Goal: Task Accomplishment & Management: Use online tool/utility

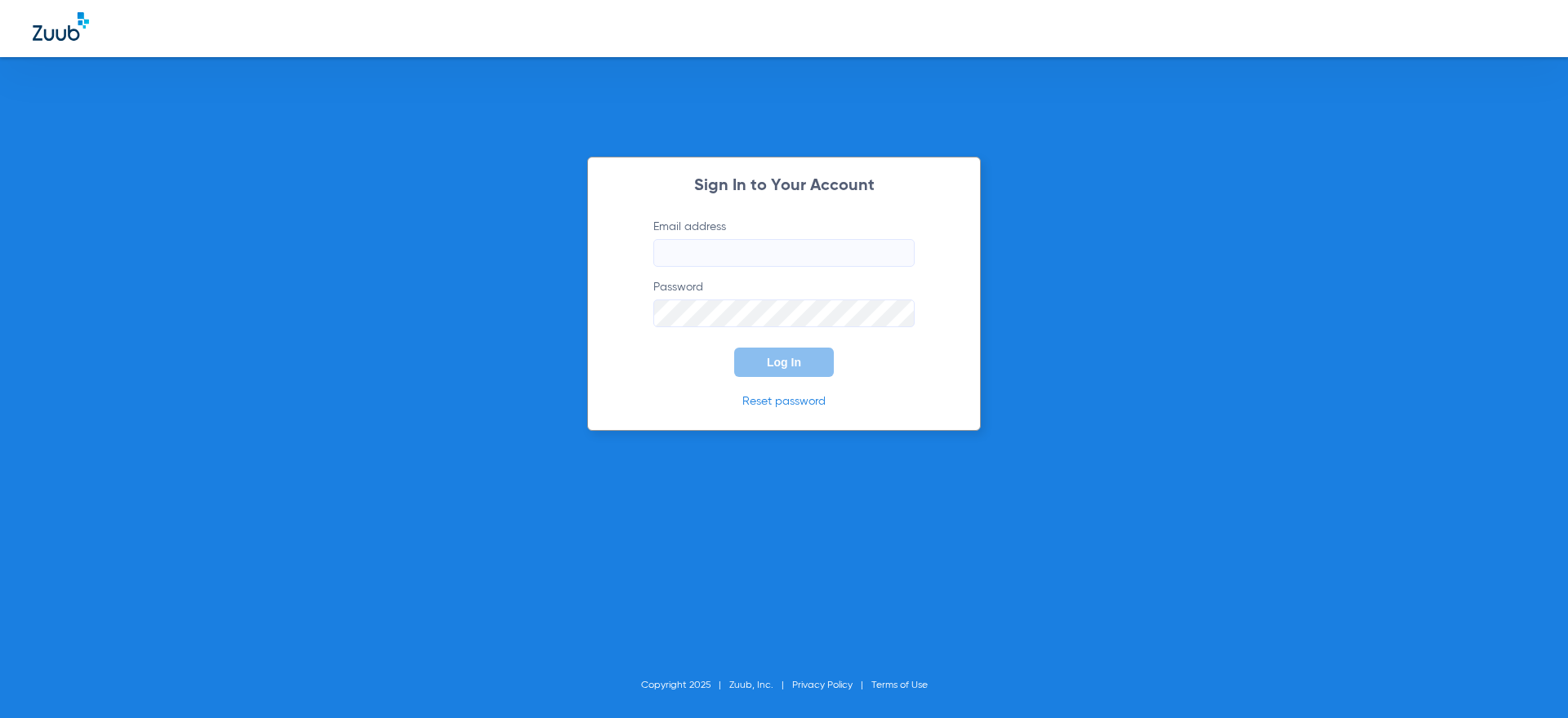
type input "[PERSON_NAME][EMAIL_ADDRESS][DOMAIN_NAME]"
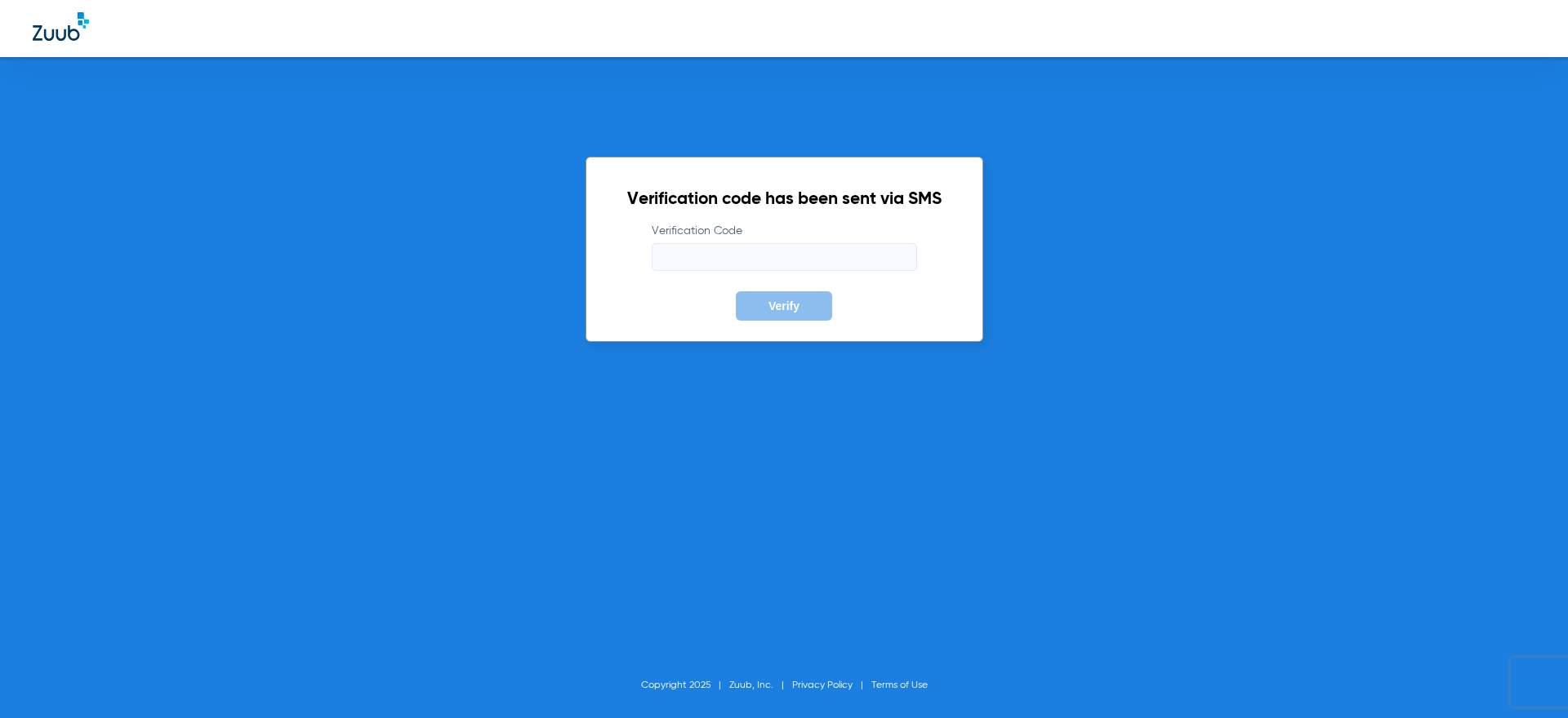
click at [768, 264] on input "Verification Code" at bounding box center [784, 258] width 266 height 28
type input "629916"
click at [736, 292] on button "Verify" at bounding box center [784, 306] width 97 height 30
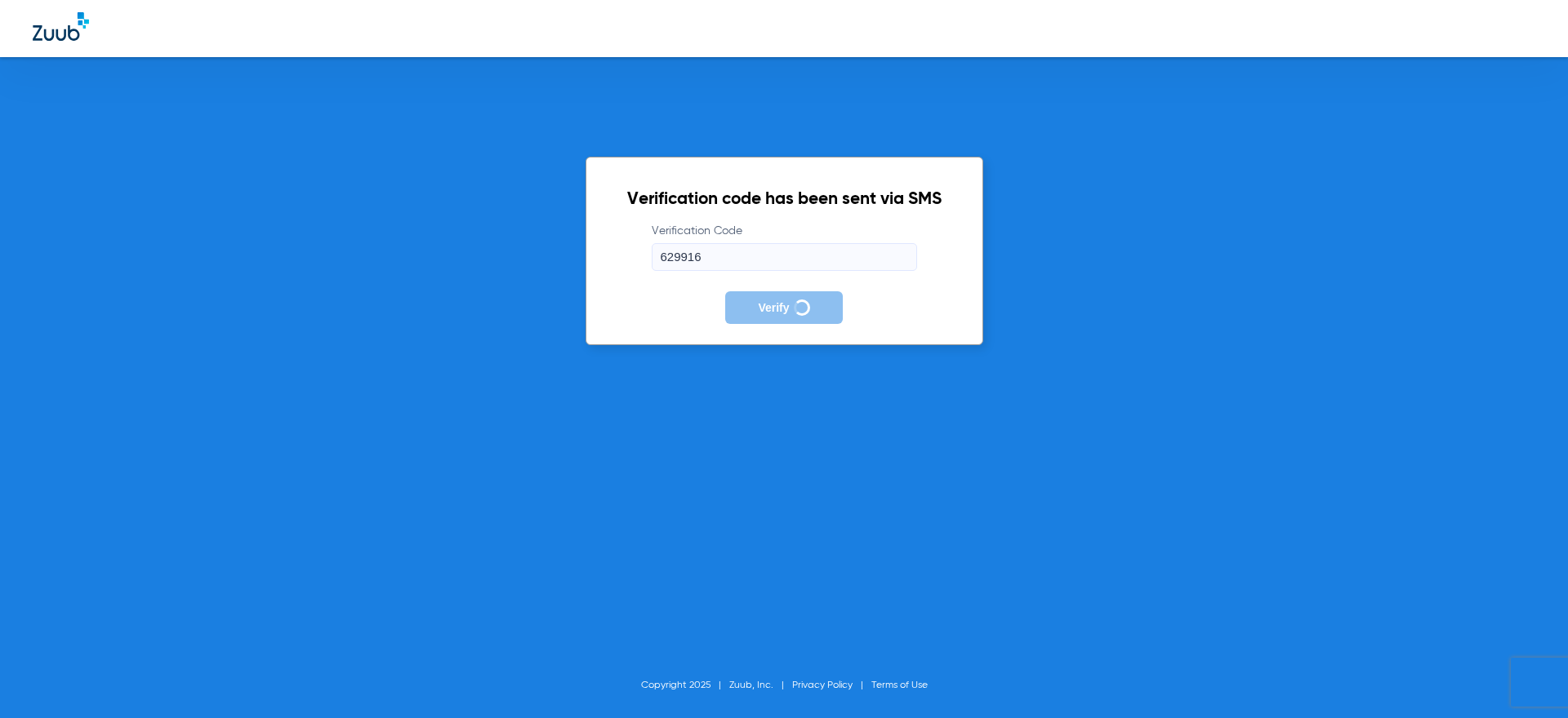
click at [1081, 468] on div "Verification code has been sent via SMS Verification Code 629916 Verify Copyrig…" at bounding box center [784, 359] width 1568 height 718
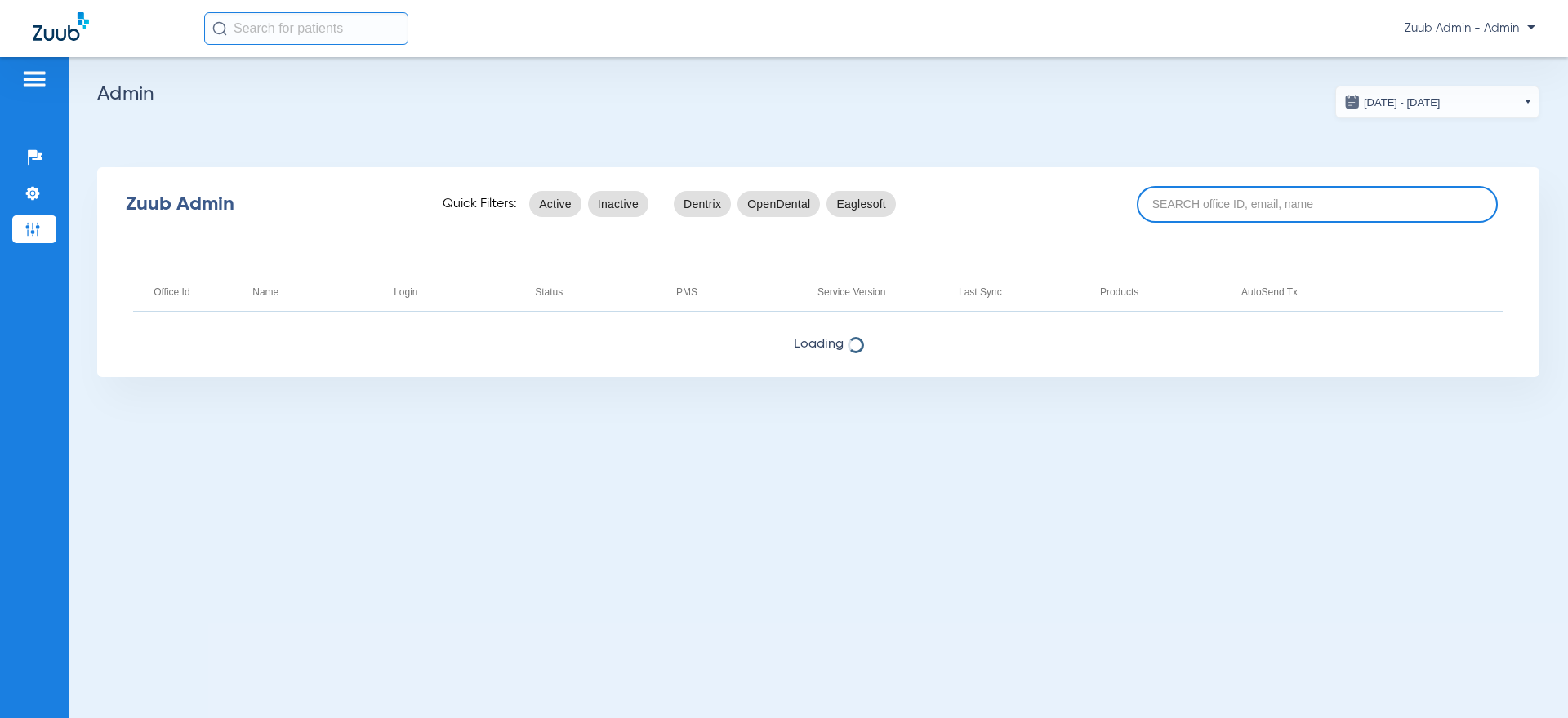
click at [1185, 201] on input at bounding box center [1317, 205] width 361 height 37
click at [1299, 199] on input "6620" at bounding box center [1317, 205] width 361 height 37
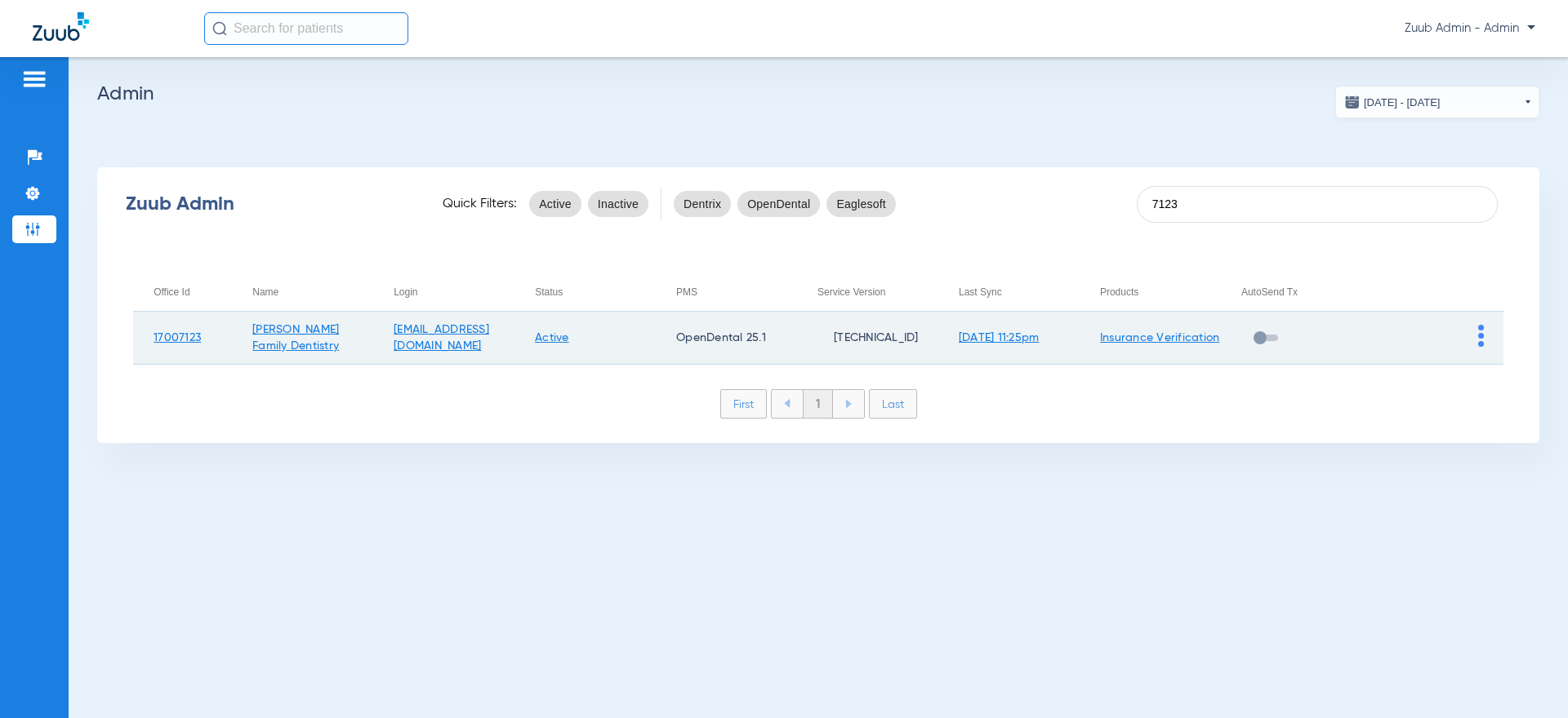
type input "7123"
click at [1480, 335] on img at bounding box center [1481, 335] width 6 height 22
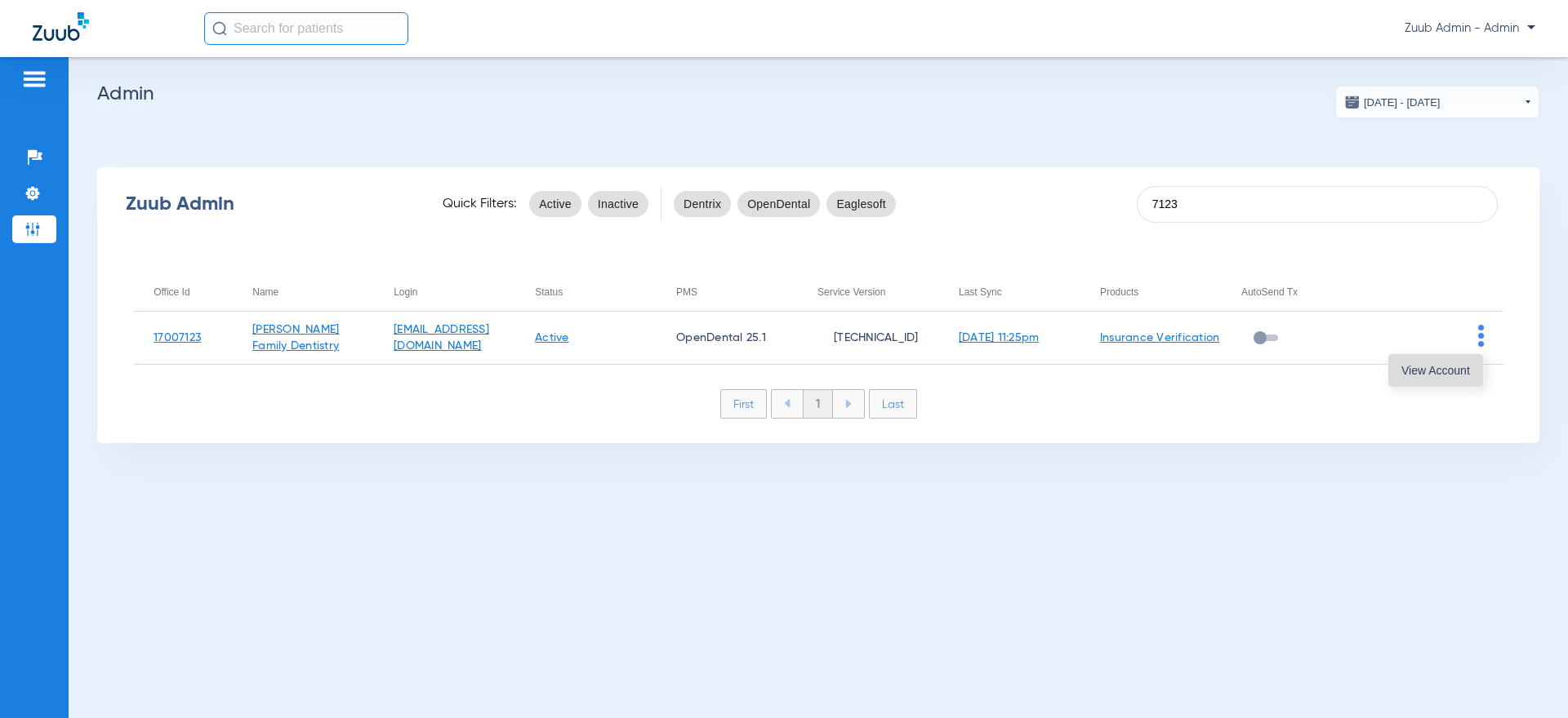
click at [1439, 372] on span "View Account" at bounding box center [1436, 370] width 69 height 11
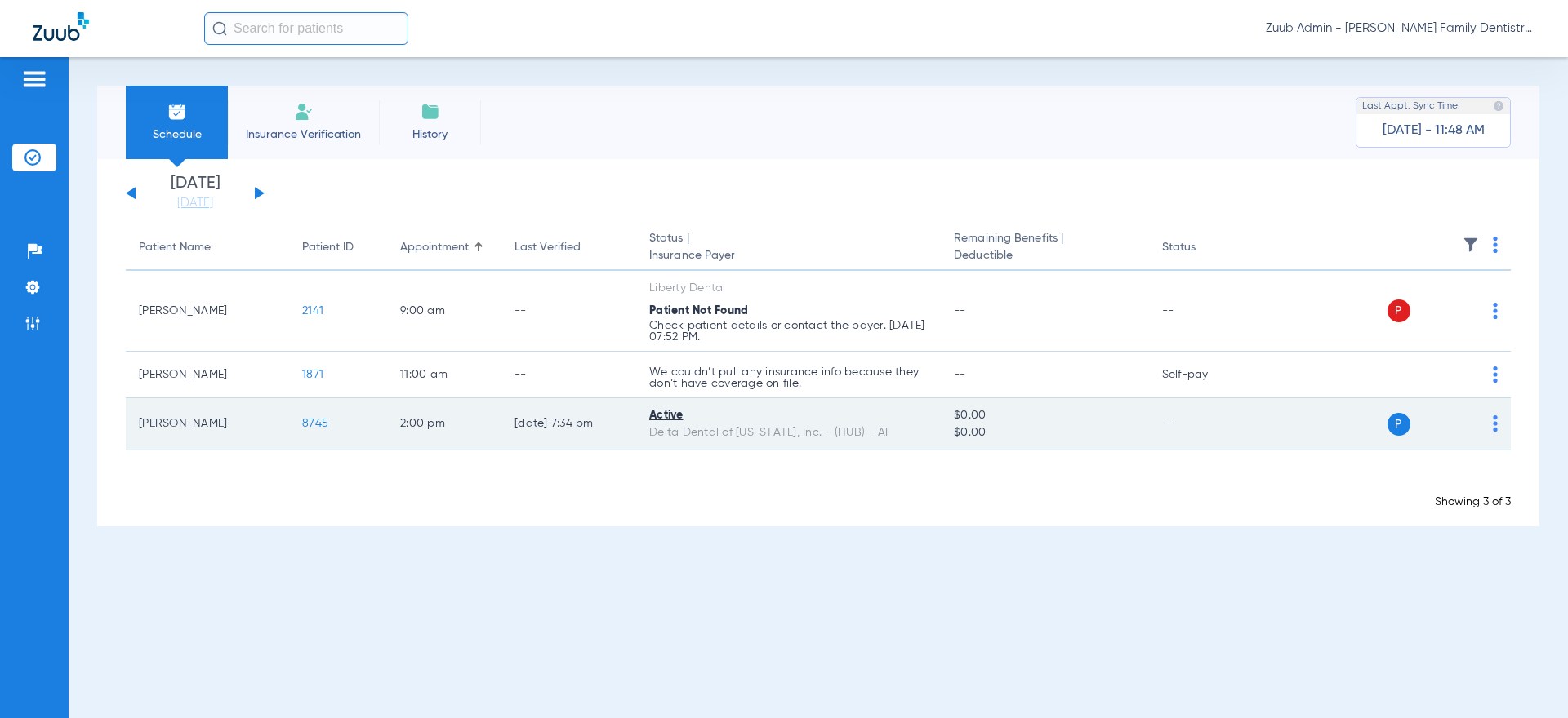
click at [307, 427] on span "8745" at bounding box center [315, 423] width 26 height 11
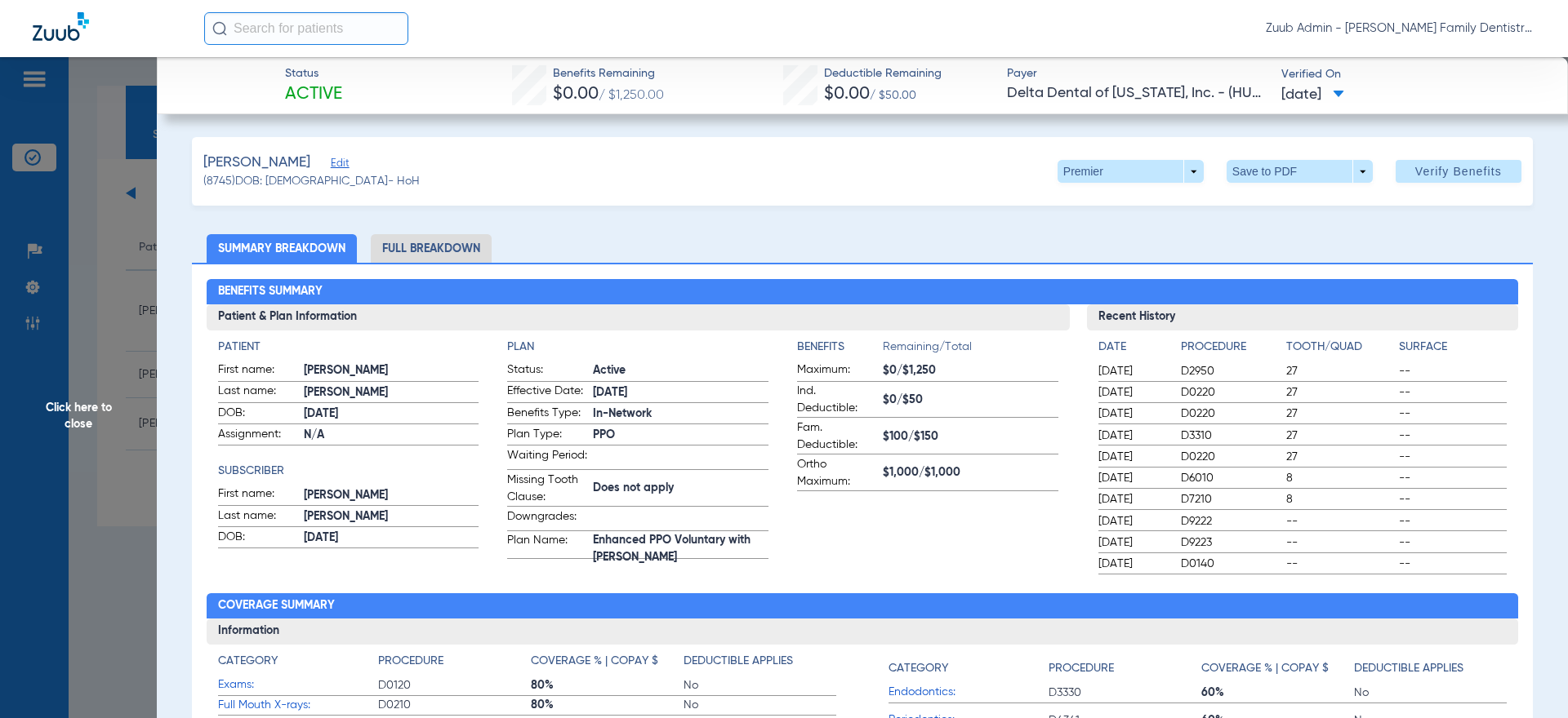
click at [151, 143] on span "Click here to close" at bounding box center [78, 416] width 157 height 718
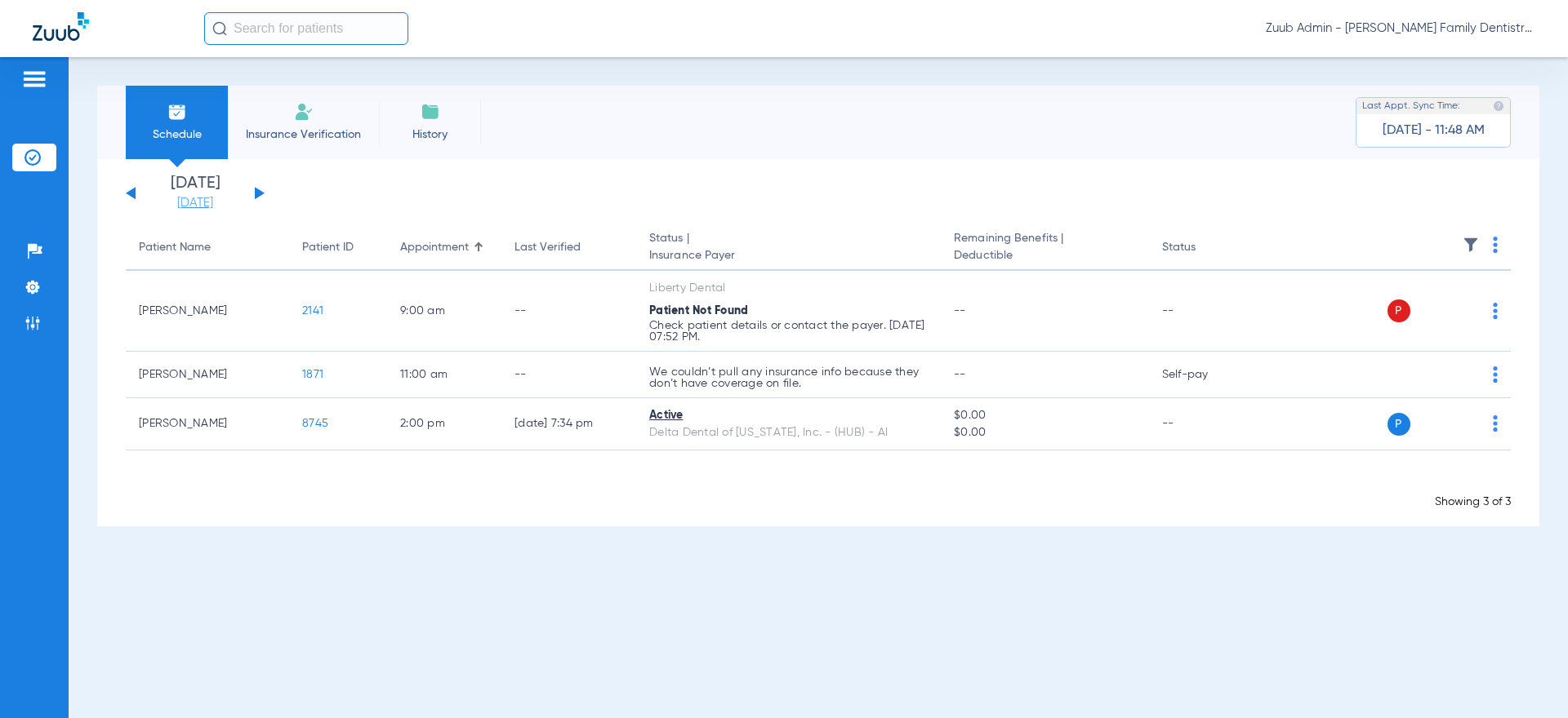
click at [205, 205] on link "[DATE]" at bounding box center [195, 203] width 98 height 17
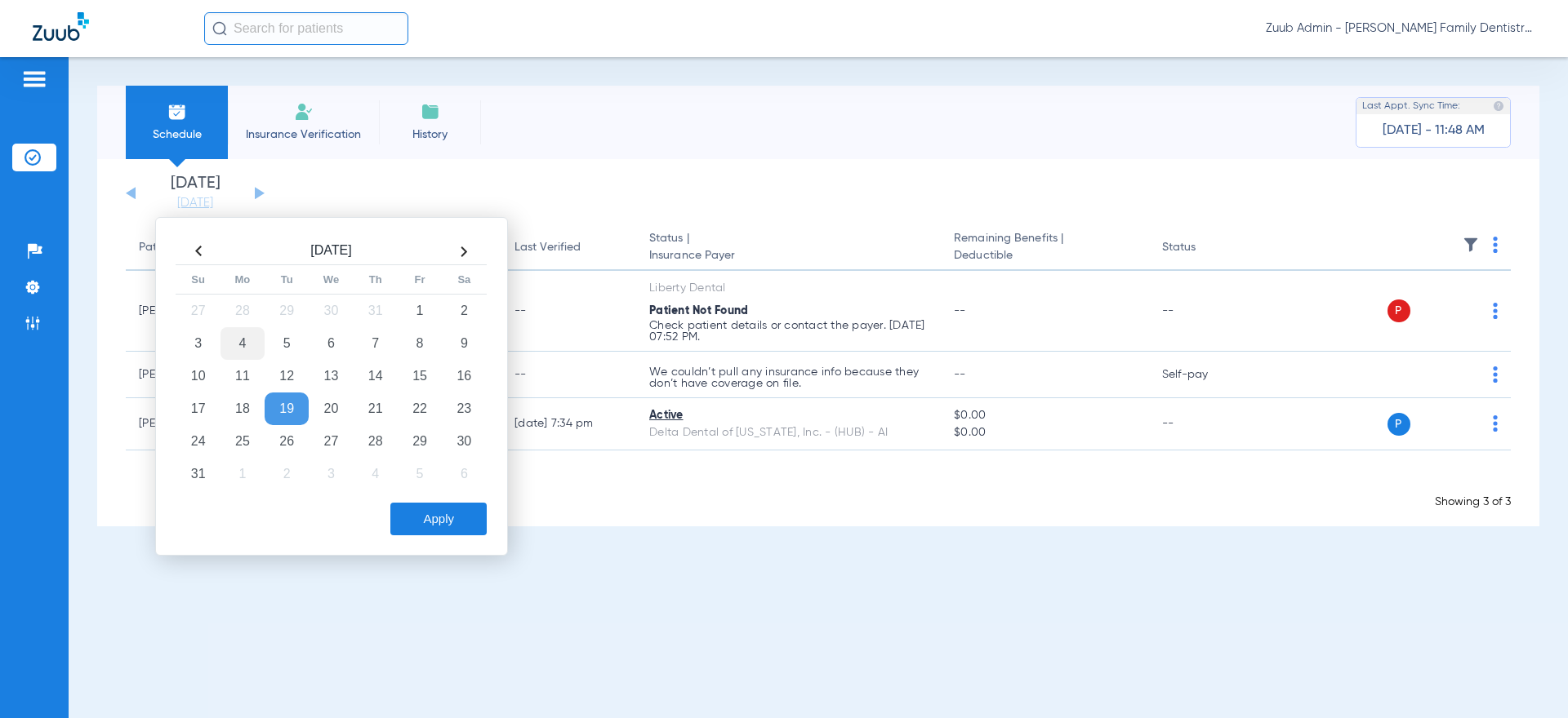
click at [251, 349] on td "4" at bounding box center [242, 344] width 44 height 33
click at [428, 504] on button "Apply" at bounding box center [438, 520] width 97 height 33
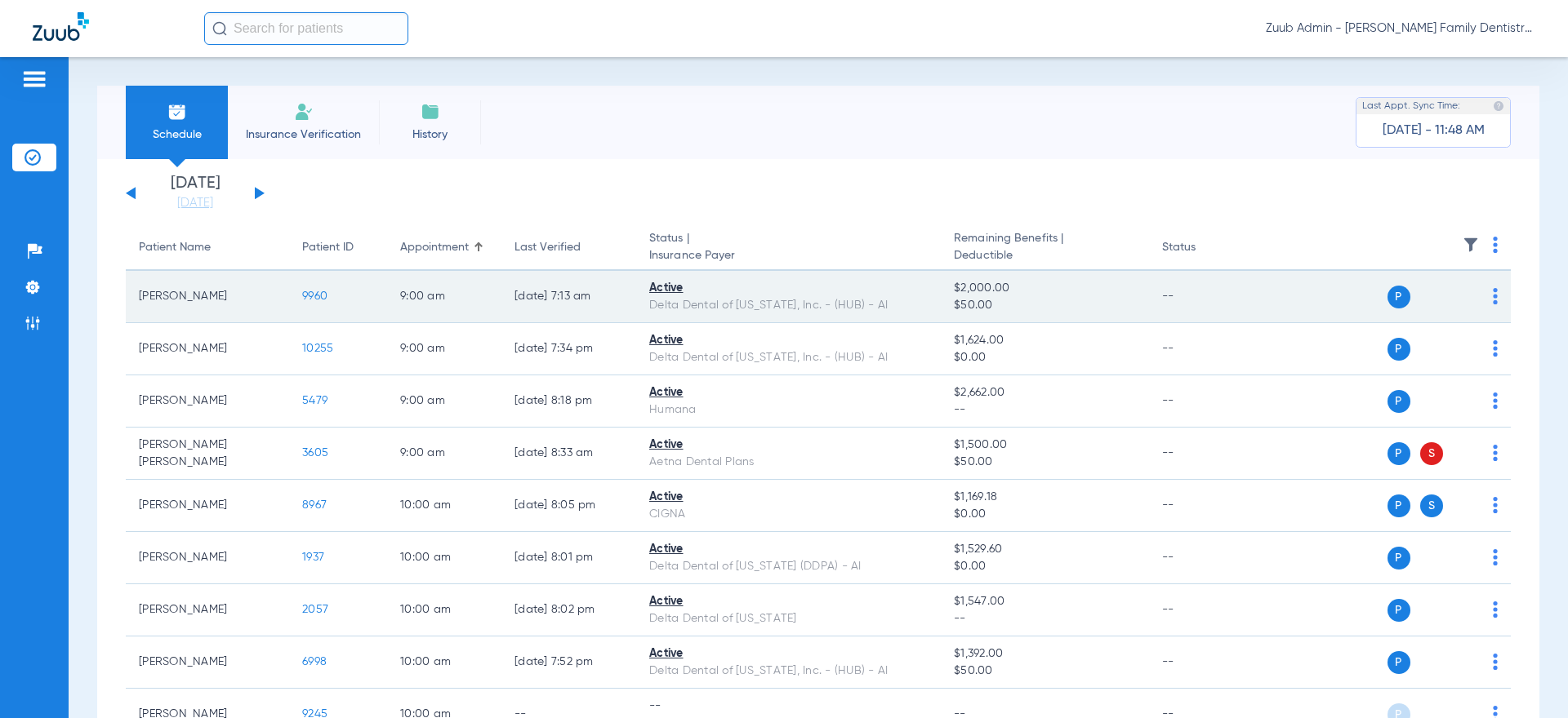
click at [306, 299] on span "9960" at bounding box center [314, 296] width 25 height 11
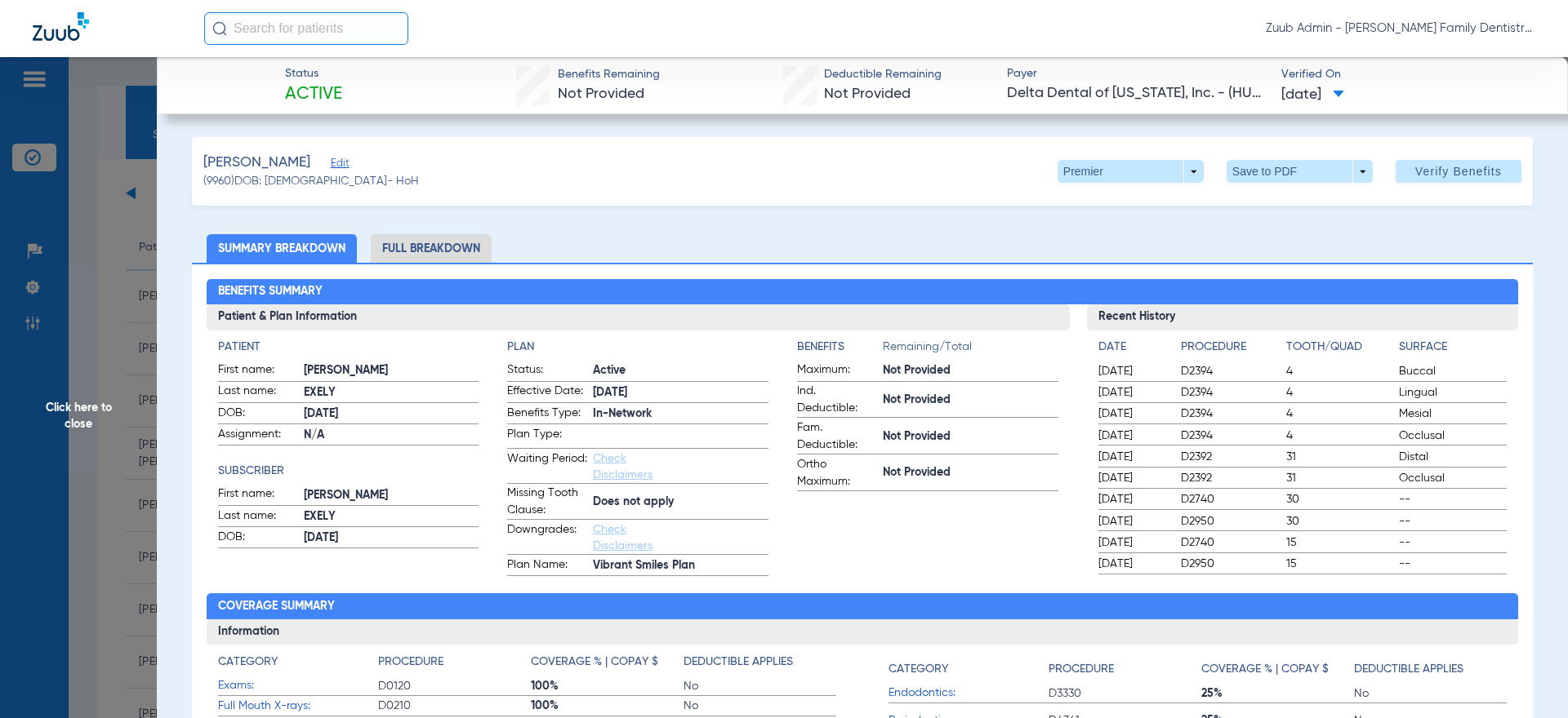
click at [99, 246] on span "Click here to close" at bounding box center [78, 416] width 157 height 718
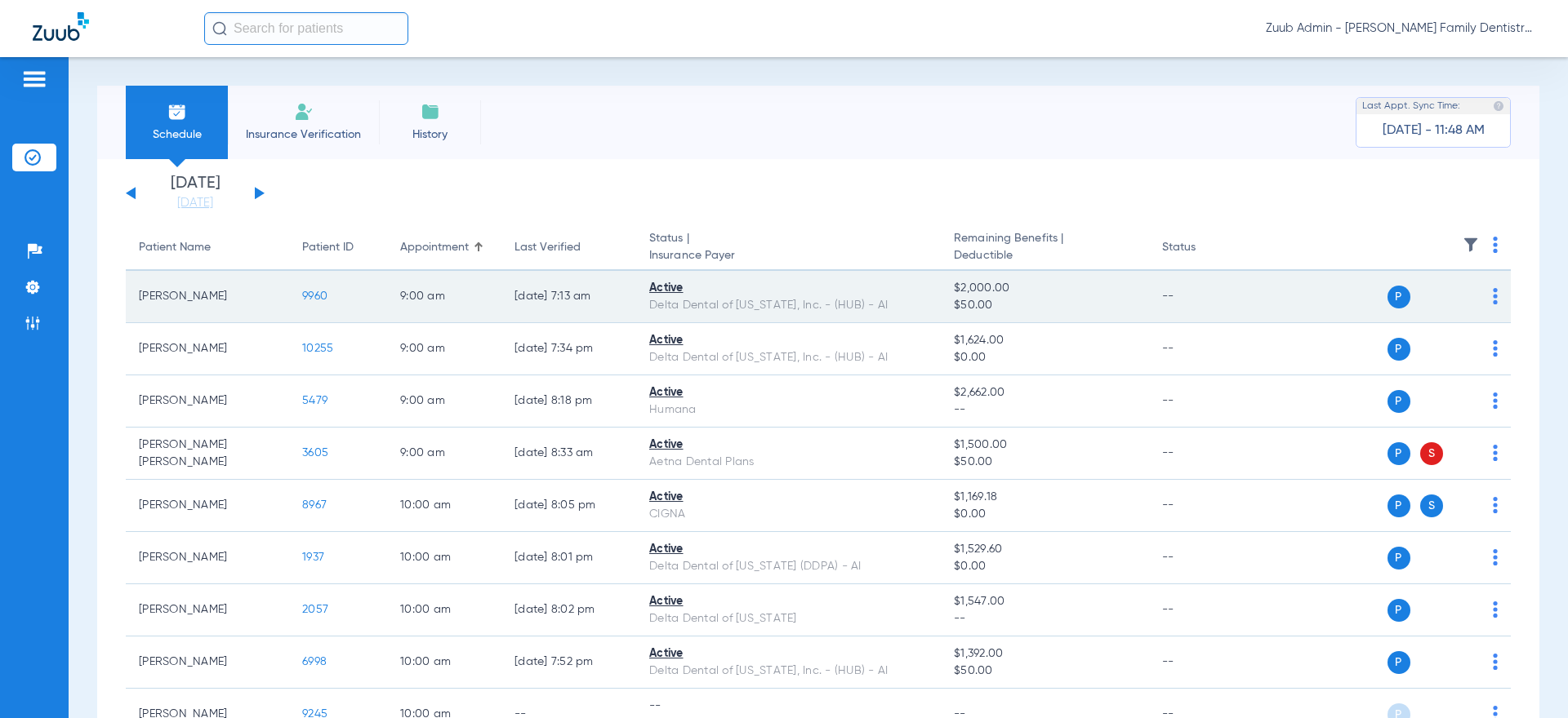
click at [1499, 289] on td "P S" at bounding box center [1385, 297] width 252 height 52
click at [1495, 292] on img at bounding box center [1496, 296] width 5 height 17
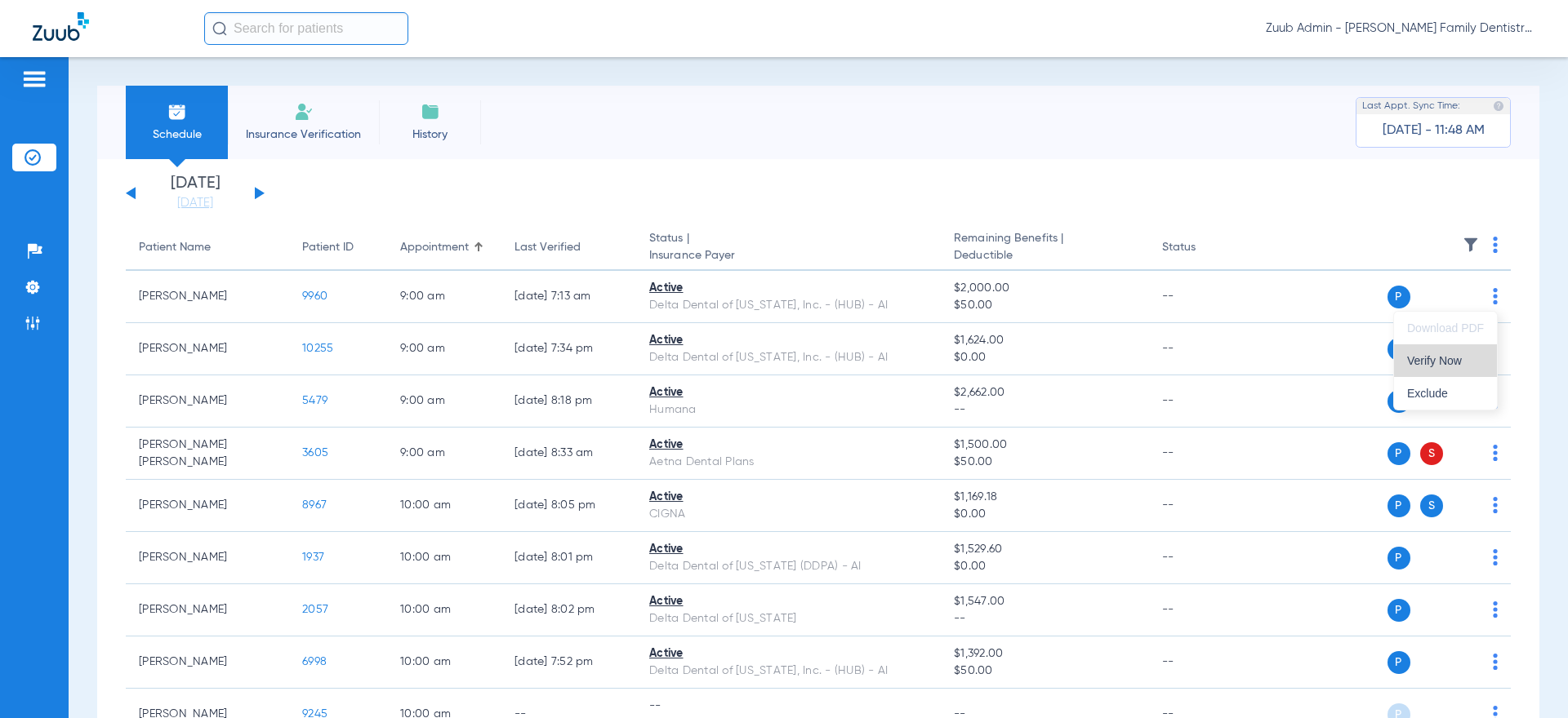
click at [1463, 349] on button "Verify Now" at bounding box center [1445, 361] width 103 height 33
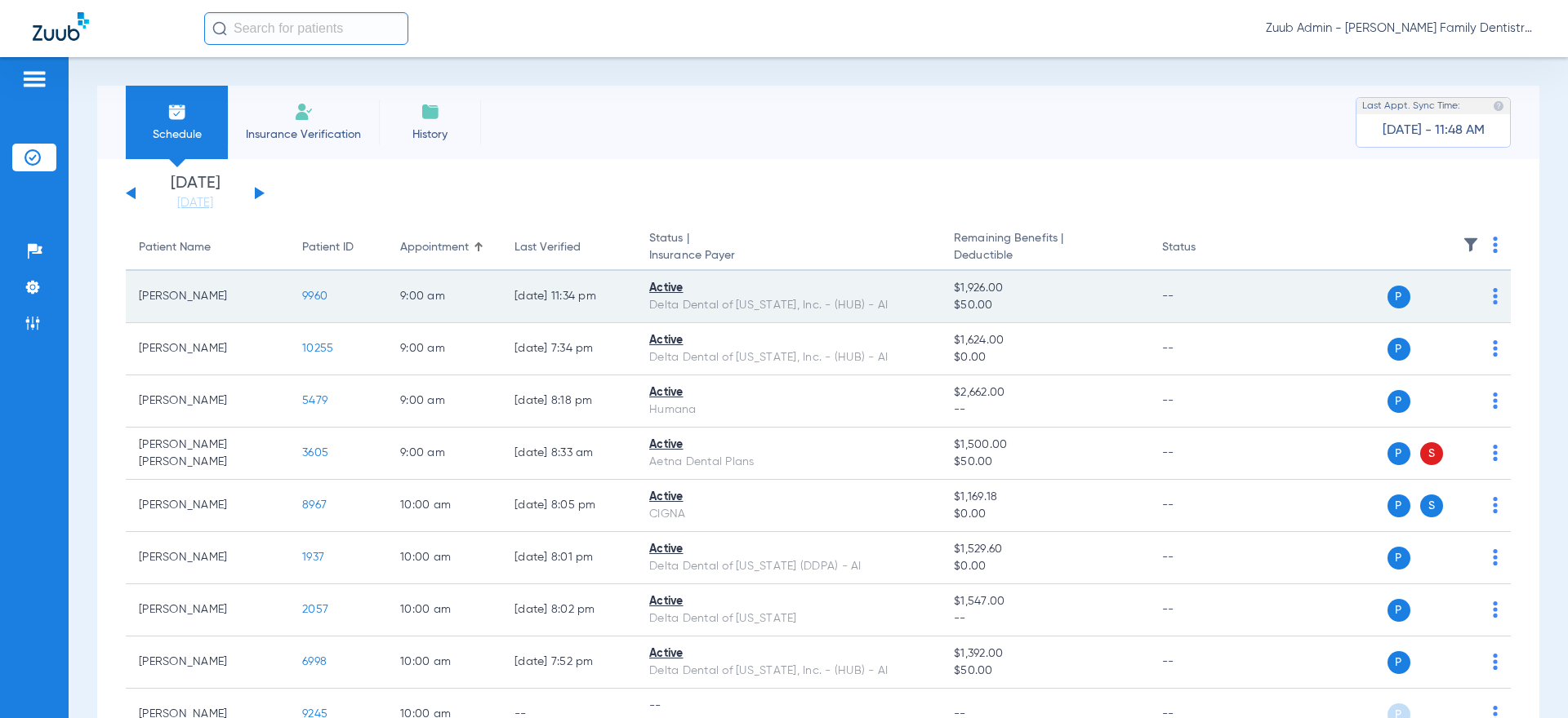
click at [311, 295] on span "9960" at bounding box center [314, 296] width 25 height 11
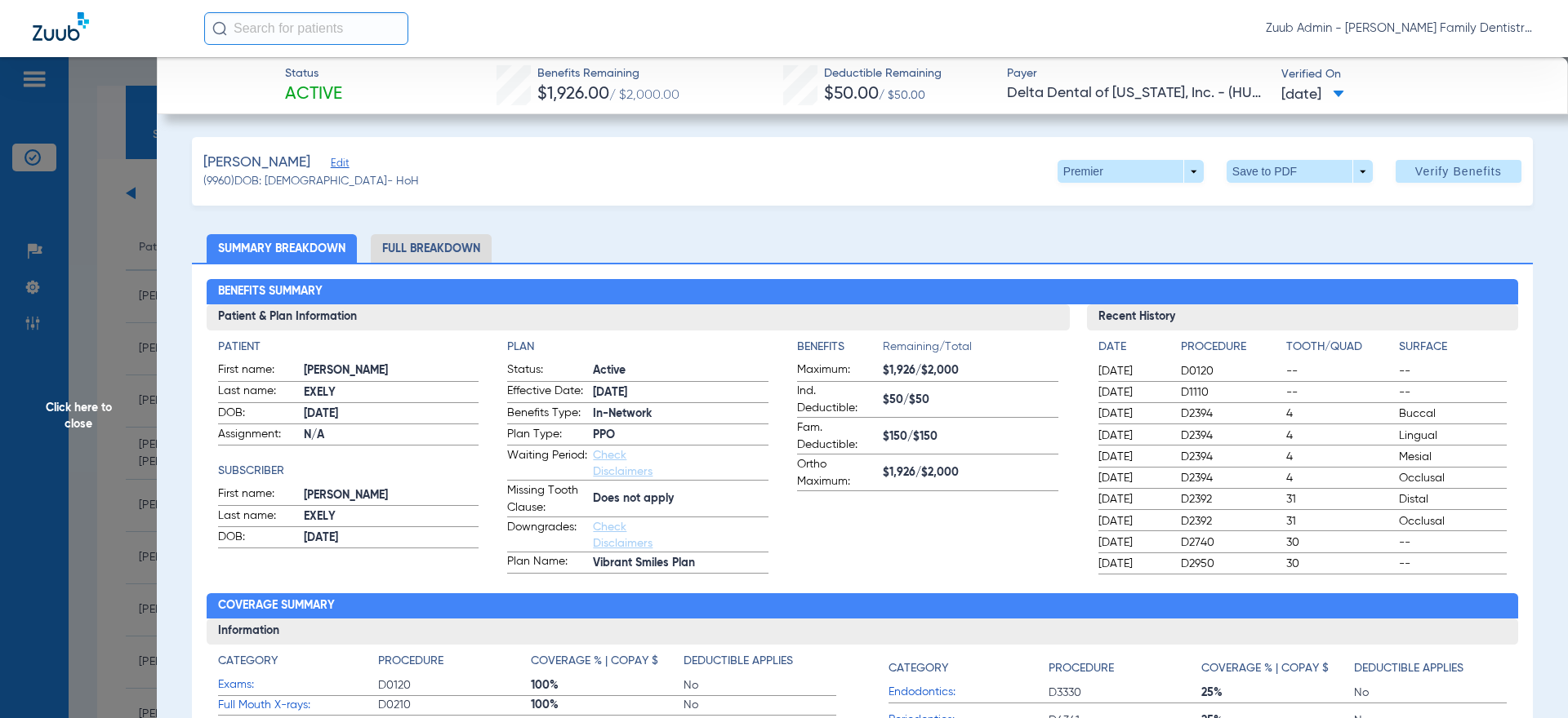
drag, startPoint x: 153, startPoint y: 261, endPoint x: 194, endPoint y: 224, distance: 55.2
click at [152, 260] on span "Click here to close" at bounding box center [78, 416] width 157 height 718
